Goal: Task Accomplishment & Management: Complete application form

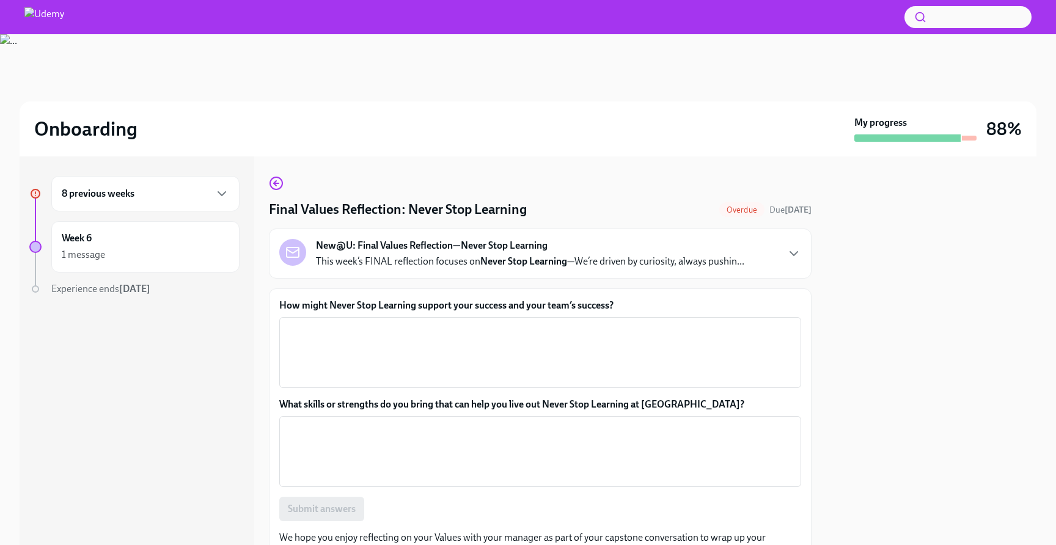
click at [139, 202] on div "8 previous weeks" at bounding box center [145, 193] width 188 height 35
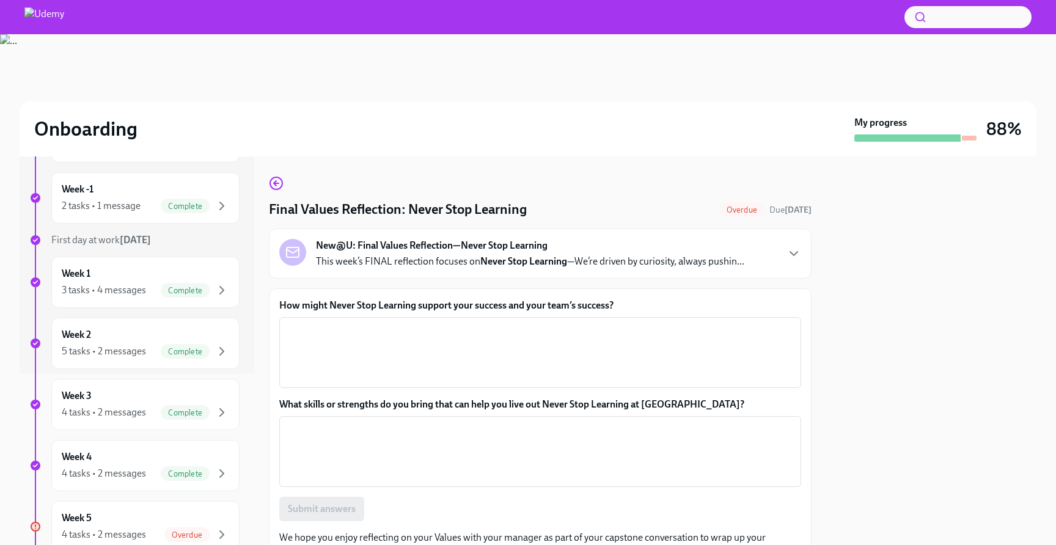
scroll to position [312, 0]
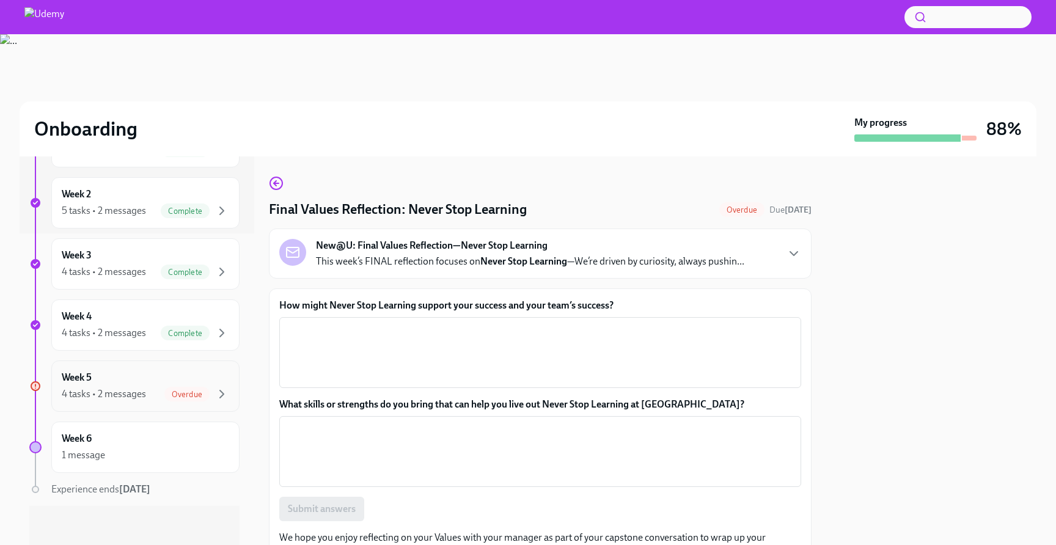
click at [163, 367] on div "Week 5 4 tasks • 2 messages Overdue" at bounding box center [145, 386] width 188 height 51
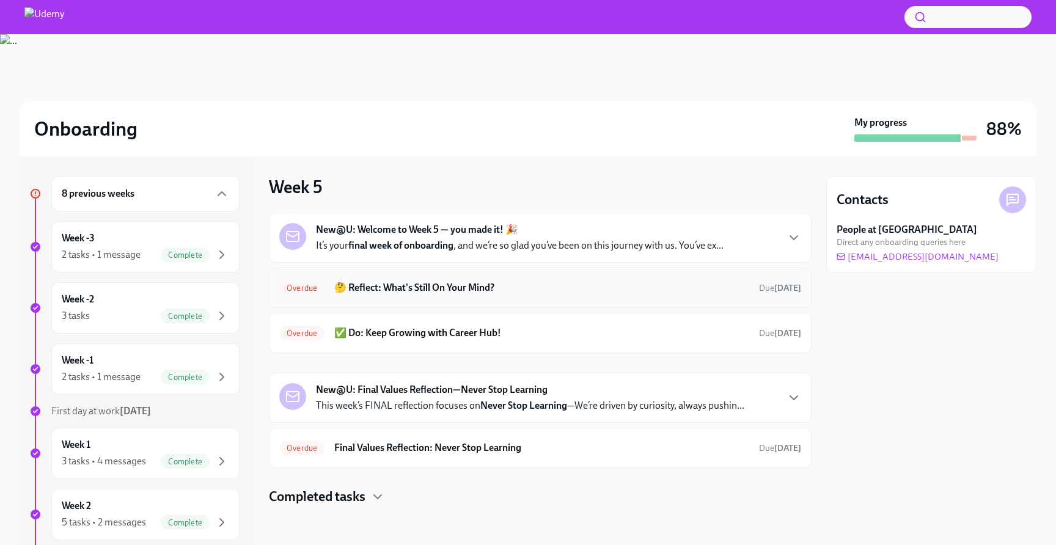
click at [364, 282] on h6 "🤔 Reflect: What's Still On Your Mind?" at bounding box center [541, 287] width 415 height 13
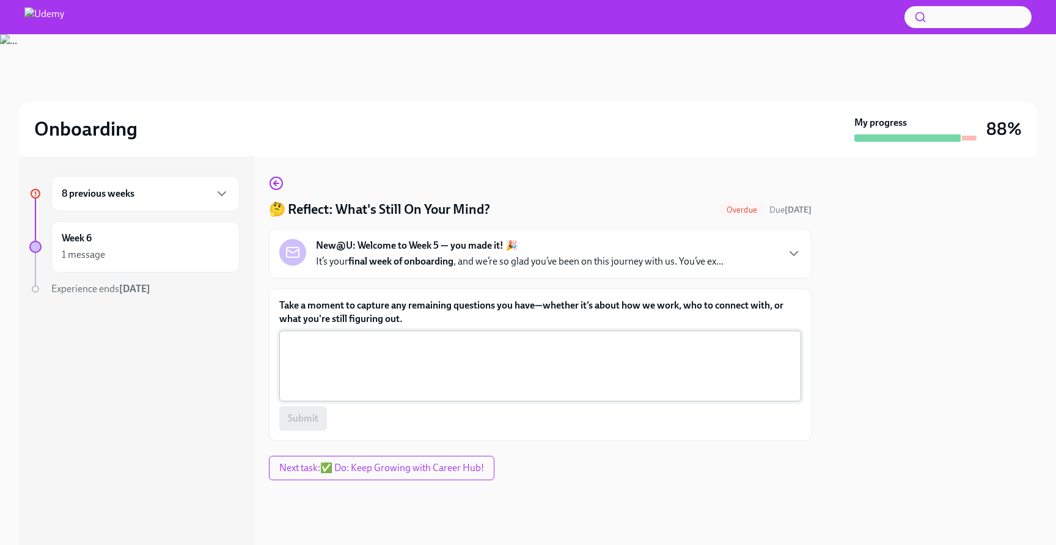
click at [356, 363] on textarea "Take a moment to capture any remaining questions you have—whether it’s about ho…" at bounding box center [540, 366] width 507 height 59
click at [328, 320] on label "Take a moment to capture any remaining questions you have—whether it’s about ho…" at bounding box center [540, 312] width 522 height 27
click at [328, 337] on textarea "Take a moment to capture any remaining questions you have—whether it’s about ho…" at bounding box center [540, 366] width 507 height 59
click at [328, 320] on label "Take a moment to capture any remaining questions you have—whether it’s about ho…" at bounding box center [540, 312] width 522 height 27
click at [328, 337] on textarea "Take a moment to capture any remaining questions you have—whether it’s about ho…" at bounding box center [540, 366] width 507 height 59
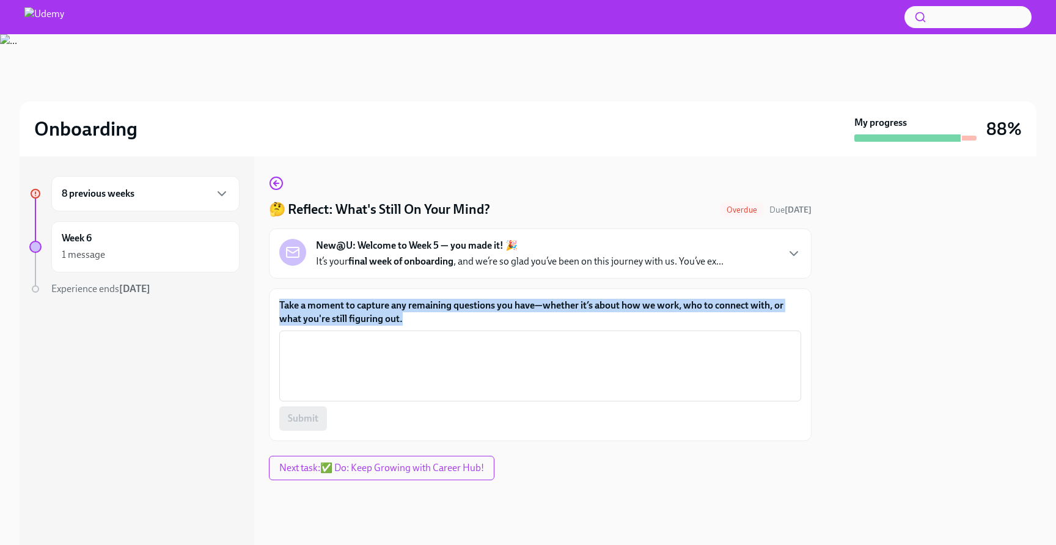
click at [328, 320] on label "Take a moment to capture any remaining questions you have—whether it’s about ho…" at bounding box center [540, 312] width 522 height 27
click at [328, 337] on textarea "Take a moment to capture any remaining questions you have—whether it’s about ho…" at bounding box center [540, 366] width 507 height 59
copy label "Take a moment to capture any remaining questions you have—whether it’s about ho…"
